Goal: Task Accomplishment & Management: Use online tool/utility

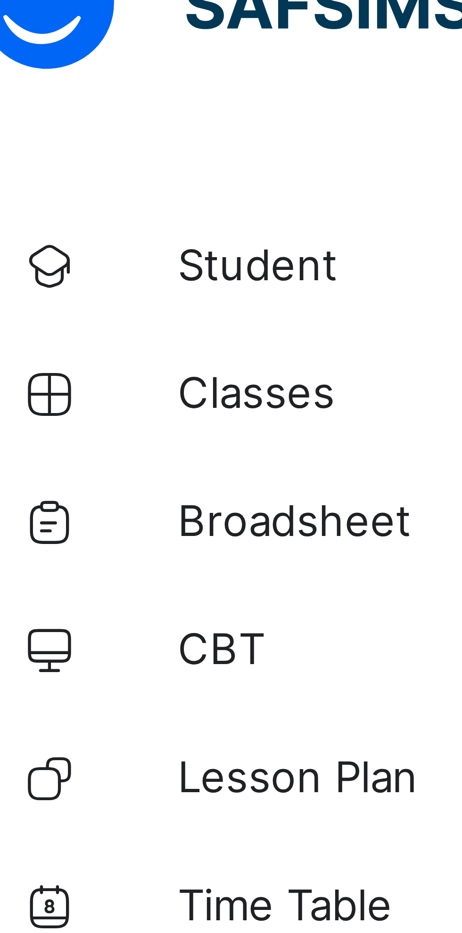
click at [51, 76] on span "Classes" at bounding box center [75, 76] width 75 height 8
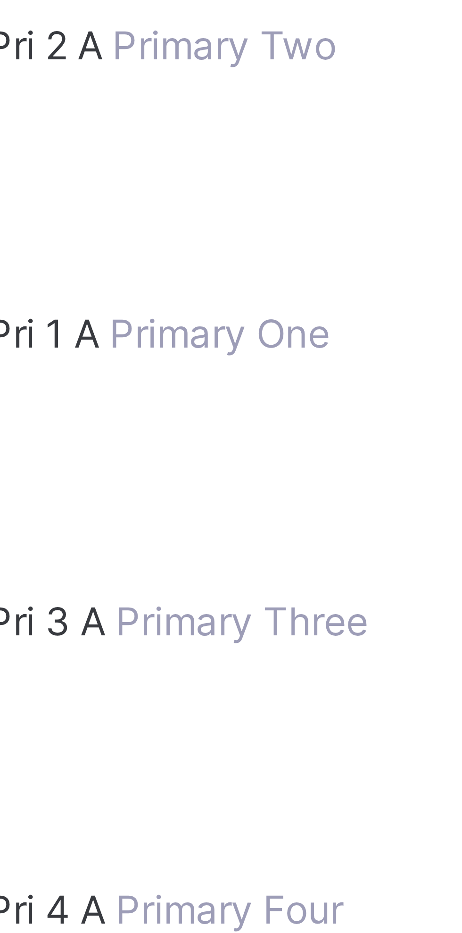
click at [162, 556] on span "JSS 2 A" at bounding box center [151, 559] width 22 height 7
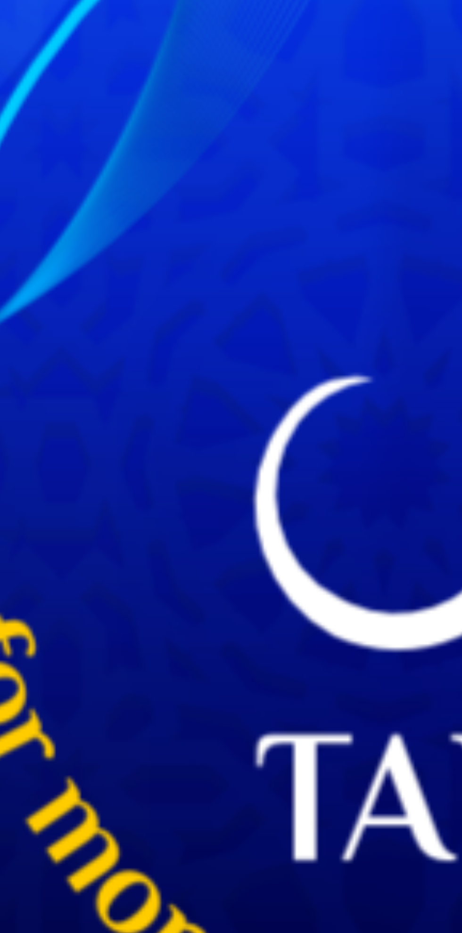
click at [144, 122] on span "Attendance" at bounding box center [128, 118] width 31 height 7
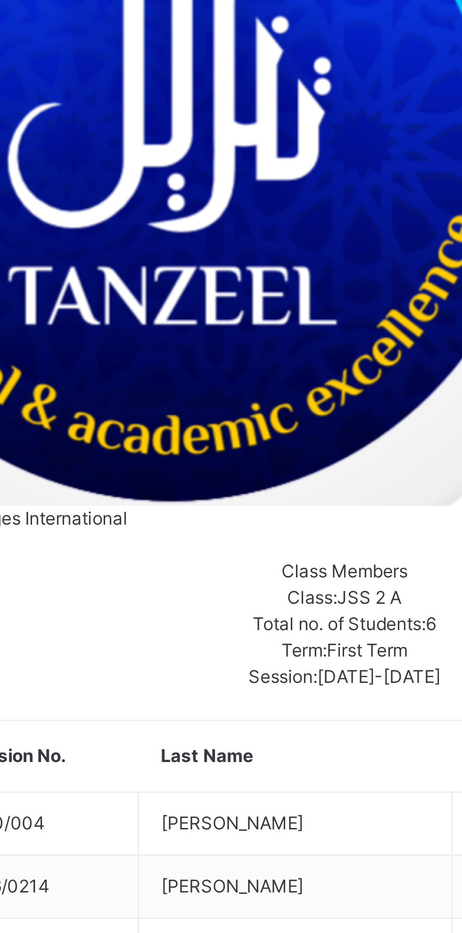
type input "**********"
